Goal: Check status

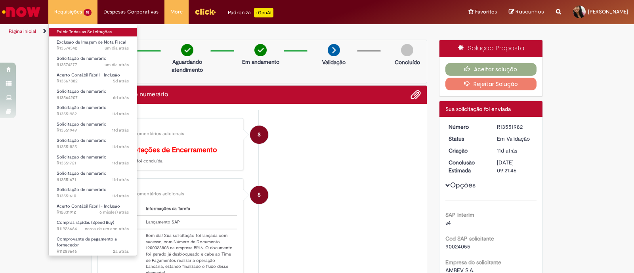
click at [75, 29] on link "Exibir Todas as Solicitações" at bounding box center [93, 32] width 88 height 9
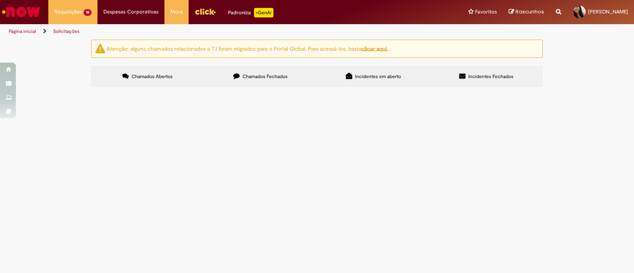
click at [0, 0] on span "Solicitação de numerário" at bounding box center [0, 0] width 0 height 0
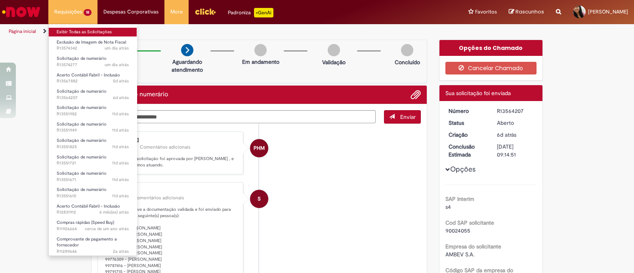
click at [75, 32] on link "Exibir Todas as Solicitações" at bounding box center [93, 32] width 88 height 9
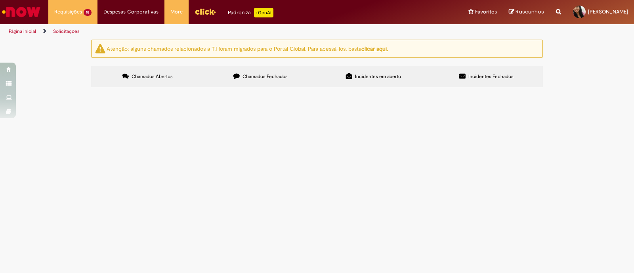
scroll to position [49, 0]
click at [0, 0] on span "Solicitação de numerário" at bounding box center [0, 0] width 0 height 0
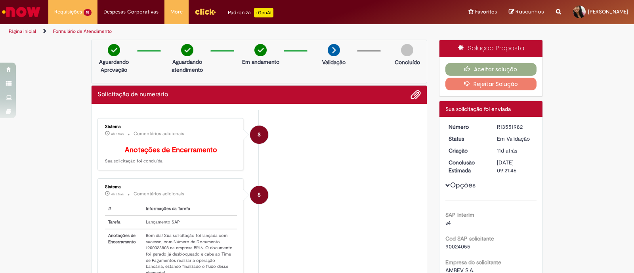
drag, startPoint x: 138, startPoint y: 208, endPoint x: 145, endPoint y: 208, distance: 6.7
click at [145, 208] on table "# Informações da Tarefa Tarefa Lançamento SAP Anotações de Encerramento Bom dia…" at bounding box center [171, 241] width 132 height 77
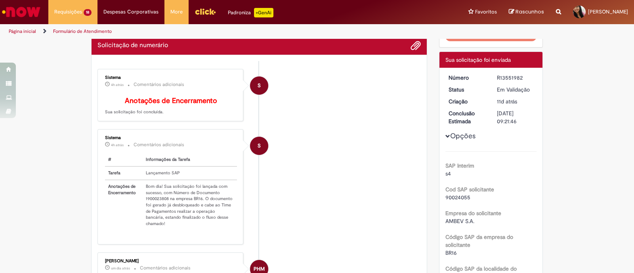
click at [143, 205] on td "Bom dia! Sua solicitação foi lançada com sucesso, com Número de Documento 19000…" at bounding box center [190, 205] width 94 height 50
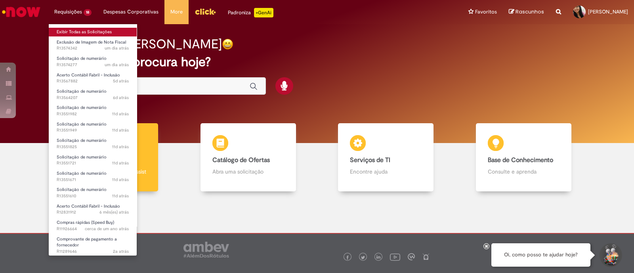
click at [79, 31] on link "Exibir Todas as Solicitações" at bounding box center [93, 32] width 88 height 9
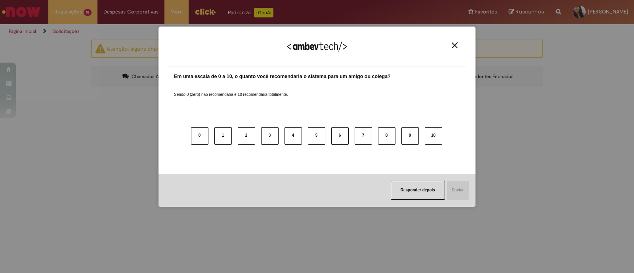
click at [453, 46] on img "Close" at bounding box center [455, 45] width 6 height 6
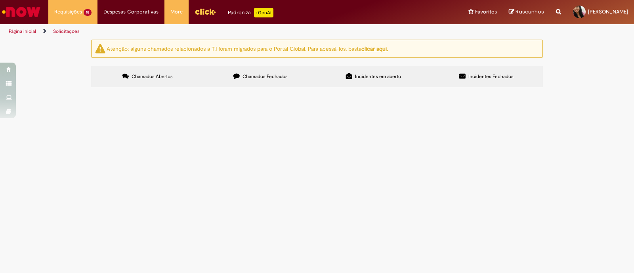
click at [0, 0] on span "Solicitação de numerário" at bounding box center [0, 0] width 0 height 0
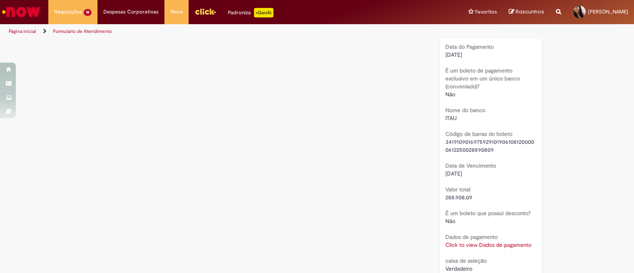
scroll to position [788, 0]
